Goal: Information Seeking & Learning: Stay updated

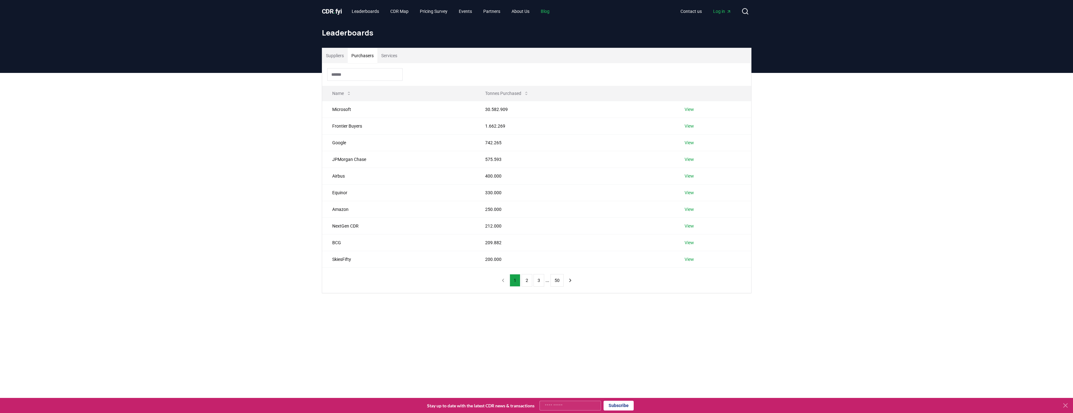
click at [552, 10] on link "Blog" at bounding box center [545, 11] width 19 height 11
click at [550, 12] on link "Blog" at bounding box center [545, 11] width 19 height 11
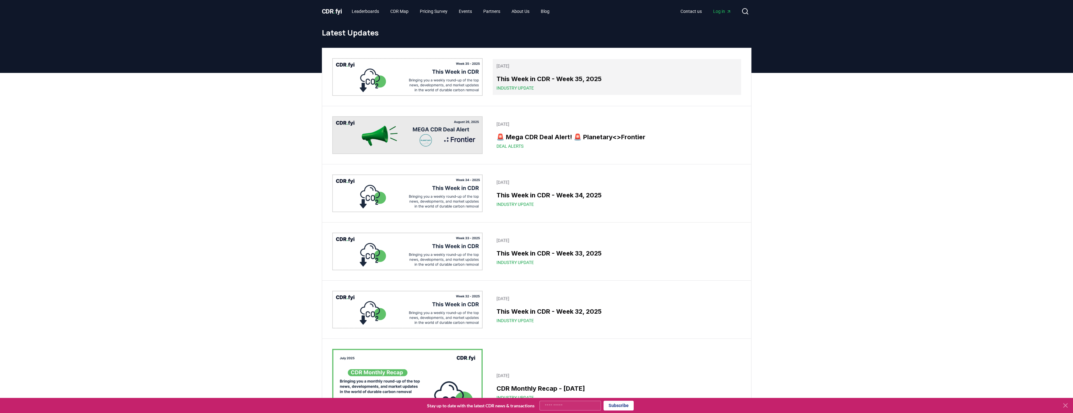
click at [514, 76] on h3 "This Week in CDR - Week 35, 2025" at bounding box center [616, 78] width 241 height 9
